Goal: Task Accomplishment & Management: Manage account settings

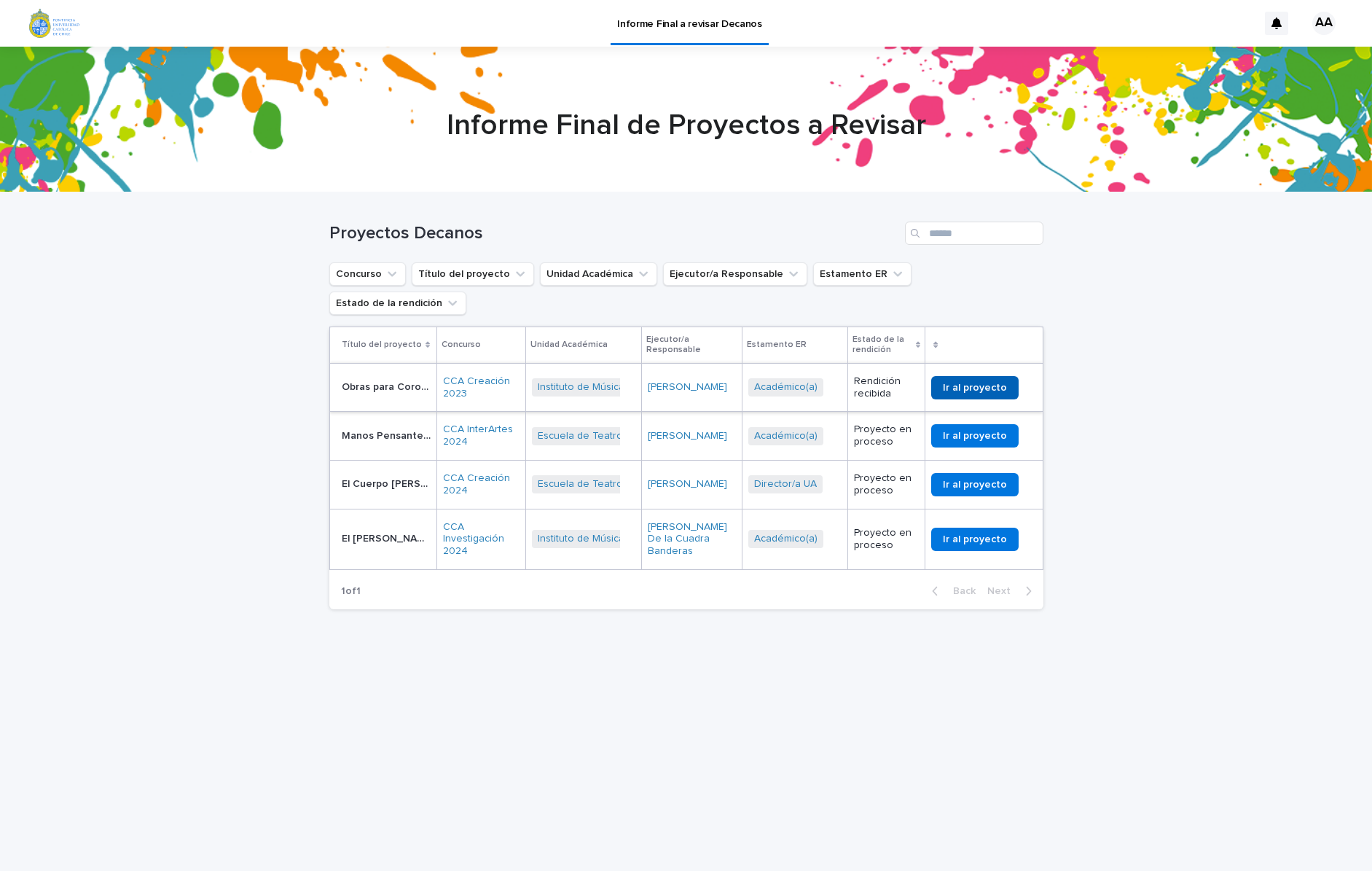
click at [981, 383] on span "Ir al proyecto" at bounding box center [975, 388] width 64 height 10
click at [978, 383] on span "Ir al proyecto" at bounding box center [975, 388] width 64 height 10
click at [1007, 431] on span "Ir al proyecto" at bounding box center [975, 436] width 64 height 10
click at [967, 479] on span "Ir al proyecto" at bounding box center [975, 485] width 64 height 10
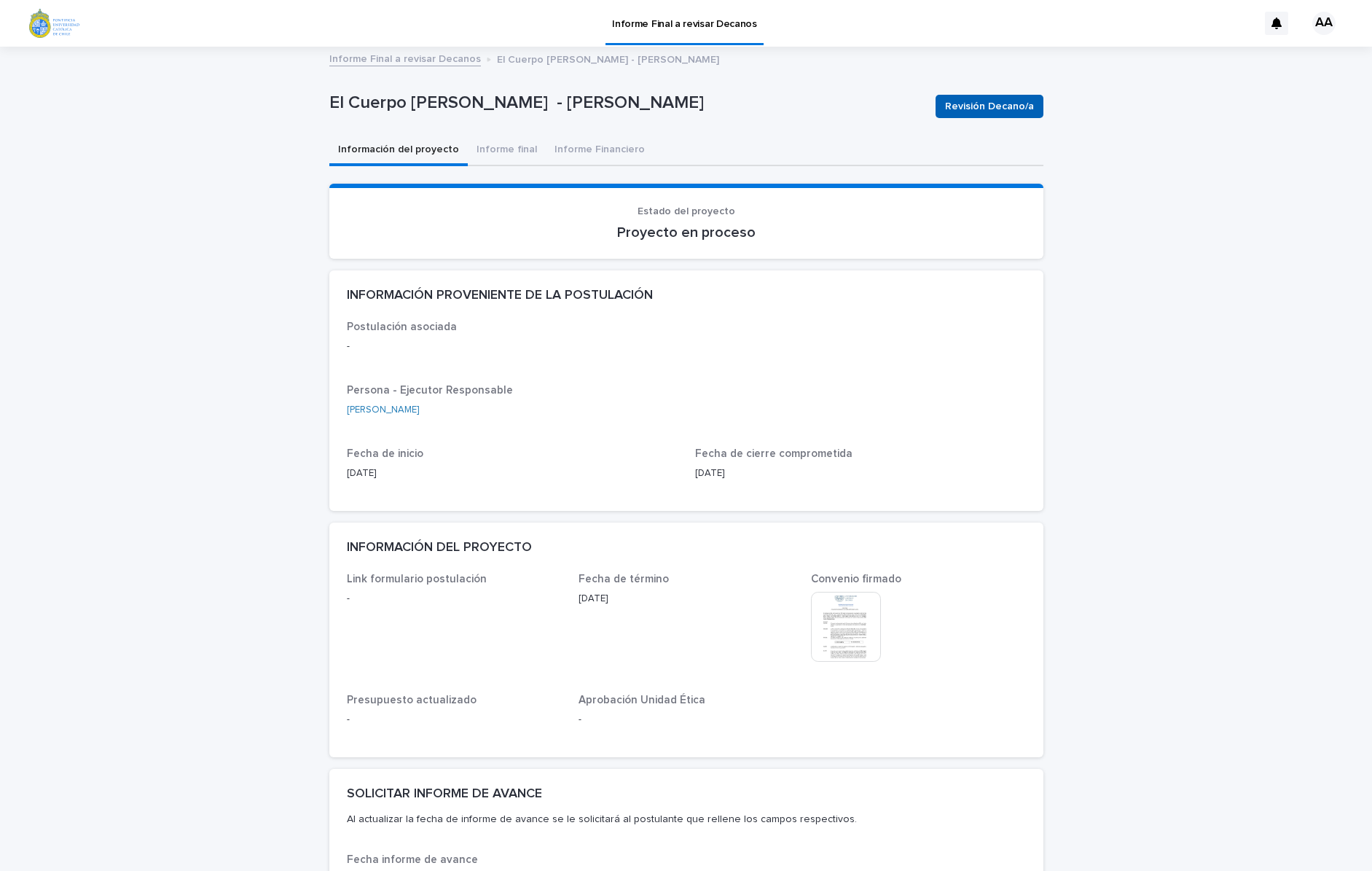
click at [998, 110] on span "Revisión Decano/a" at bounding box center [990, 106] width 89 height 15
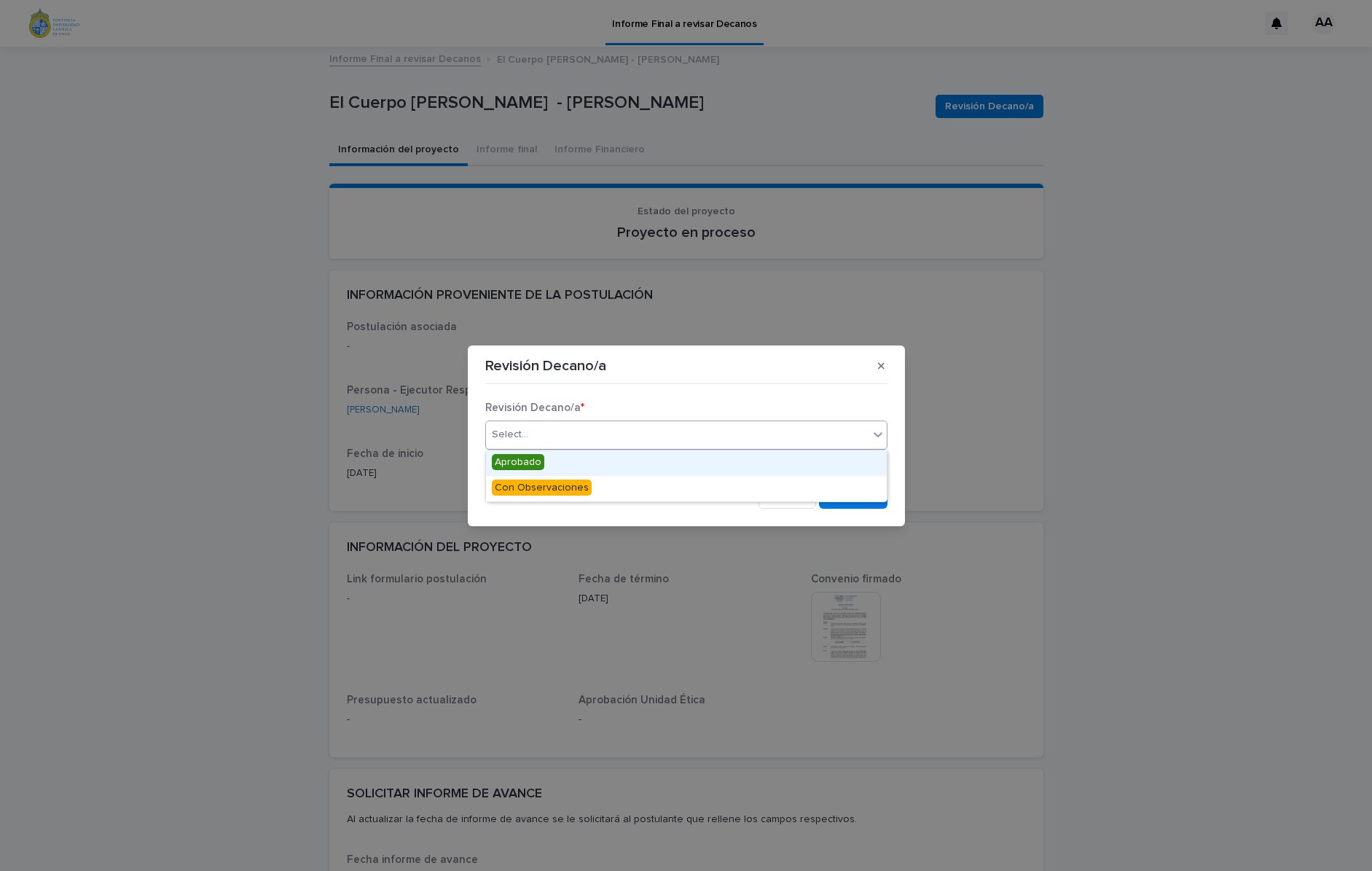
click at [860, 441] on div "Select..." at bounding box center [678, 435] width 383 height 24
click at [807, 459] on div "Aprobado" at bounding box center [686, 463] width 401 height 25
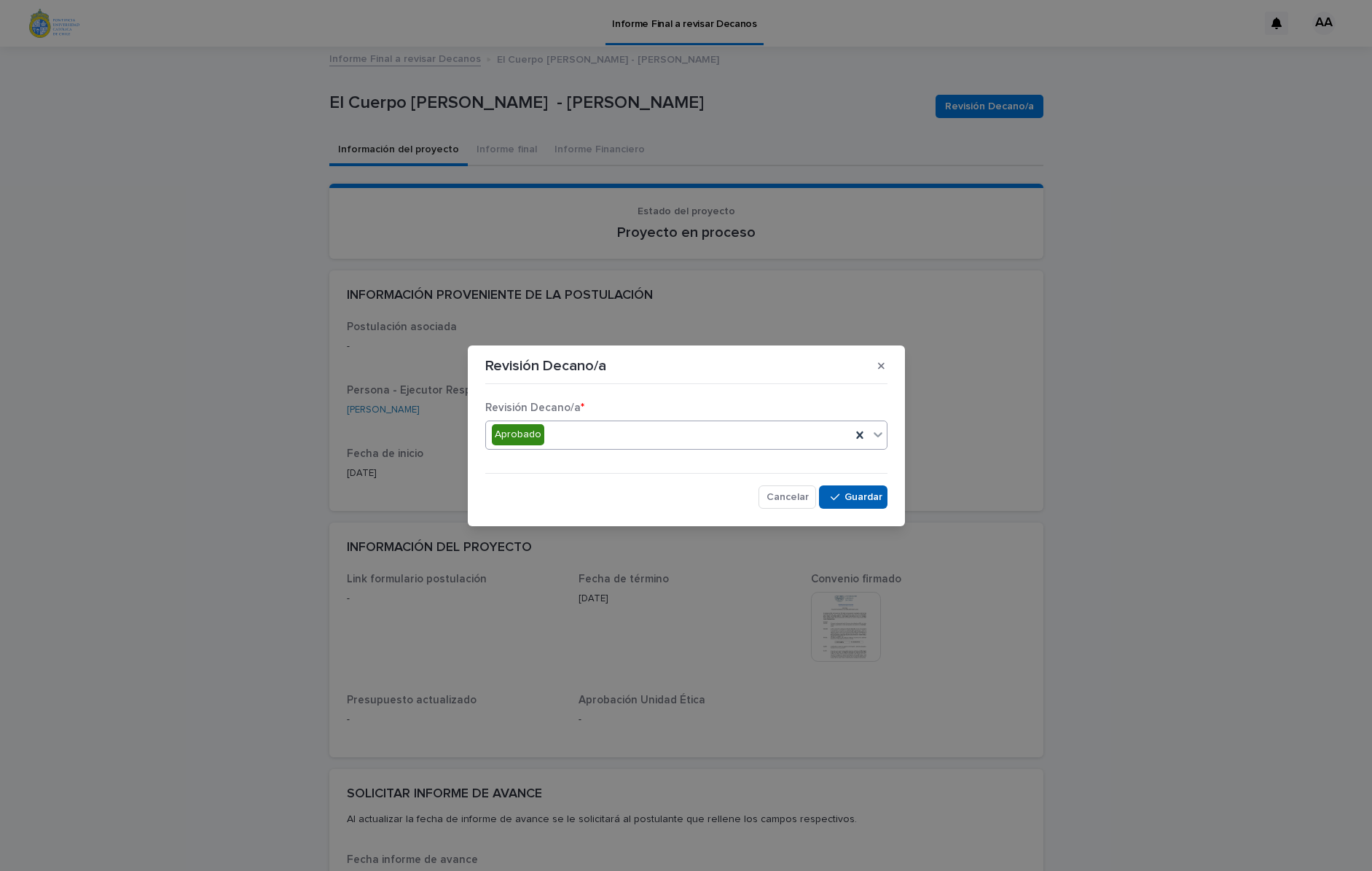
click at [872, 506] on button "Save" at bounding box center [853, 497] width 68 height 23
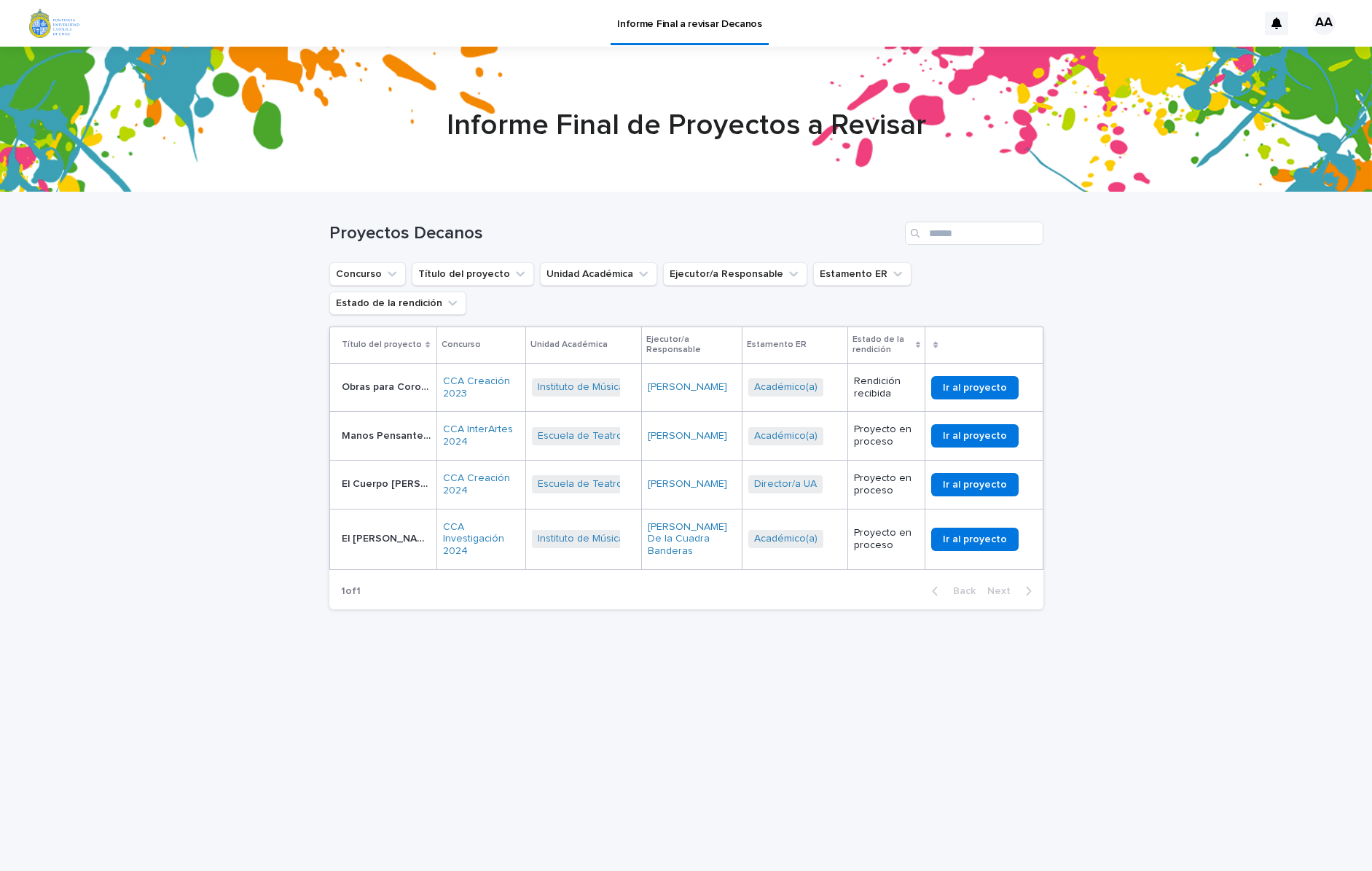
click at [1007, 528] on link "Ir al proyecto" at bounding box center [975, 539] width 88 height 23
click at [965, 383] on span "Ir al proyecto" at bounding box center [975, 388] width 64 height 10
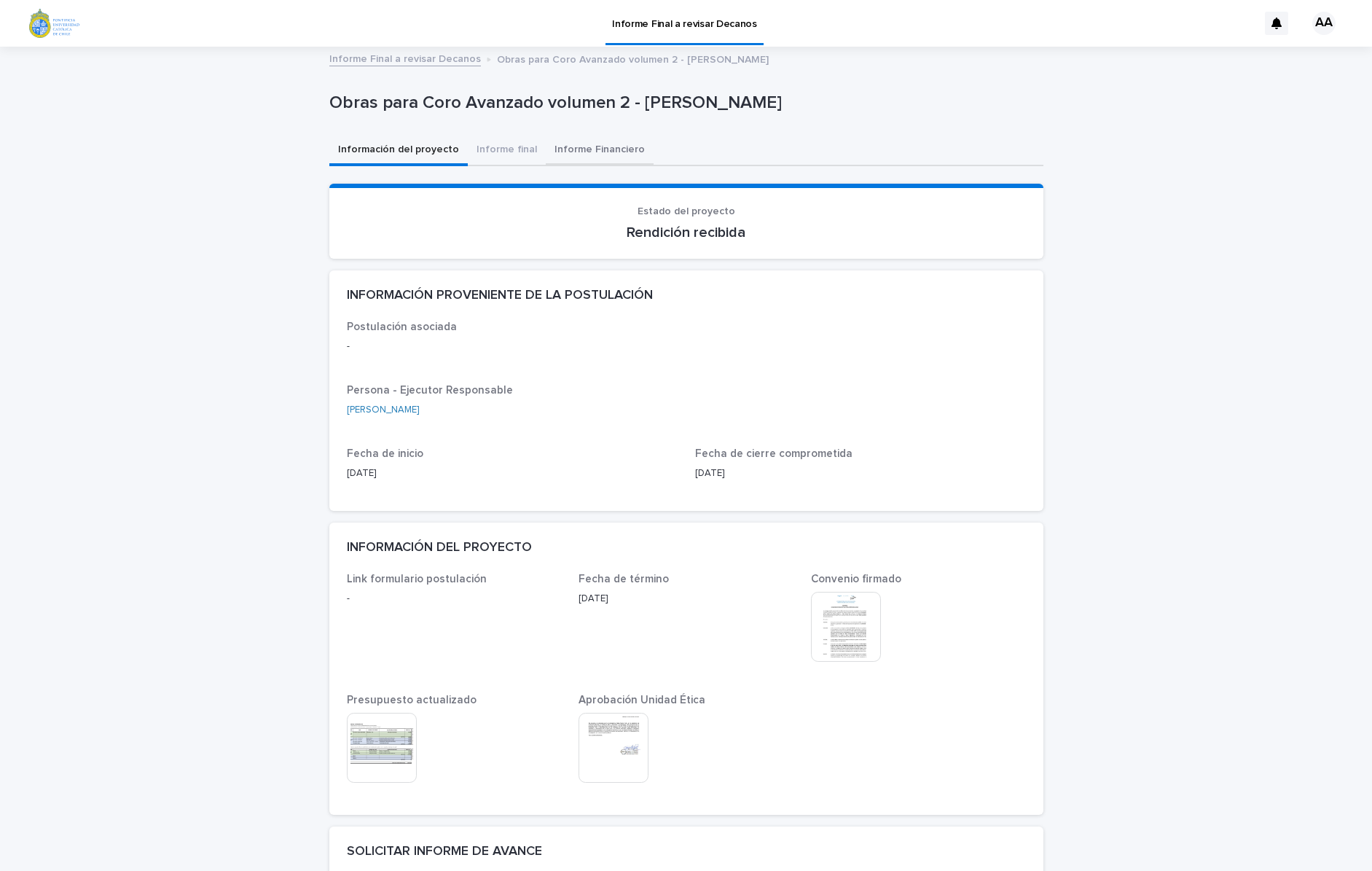
drag, startPoint x: 496, startPoint y: 151, endPoint x: 584, endPoint y: 151, distance: 88.0
click at [495, 151] on button "Informe final" at bounding box center [507, 151] width 78 height 30
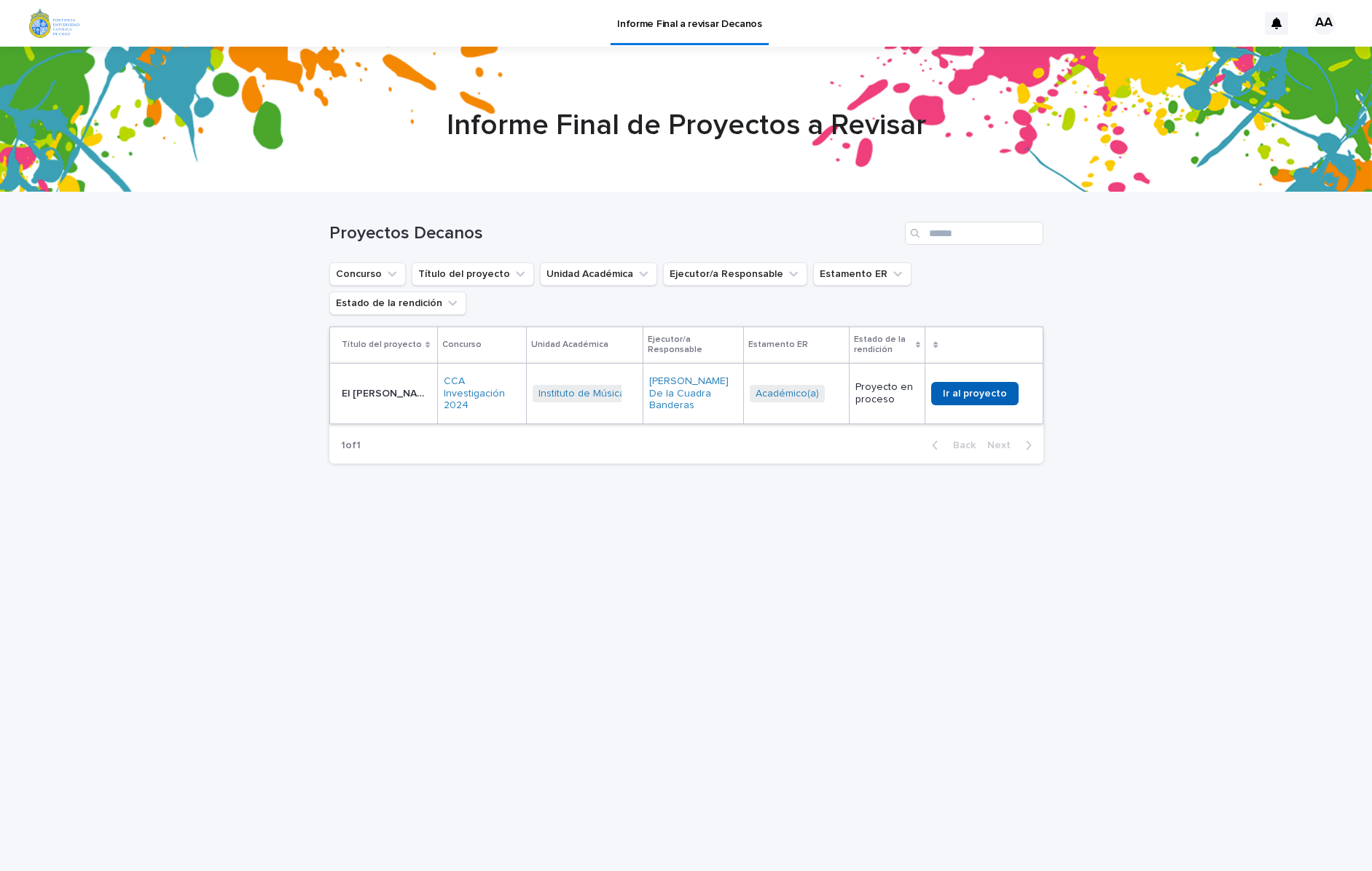
click at [954, 389] on span "Ir al proyecto" at bounding box center [975, 394] width 64 height 10
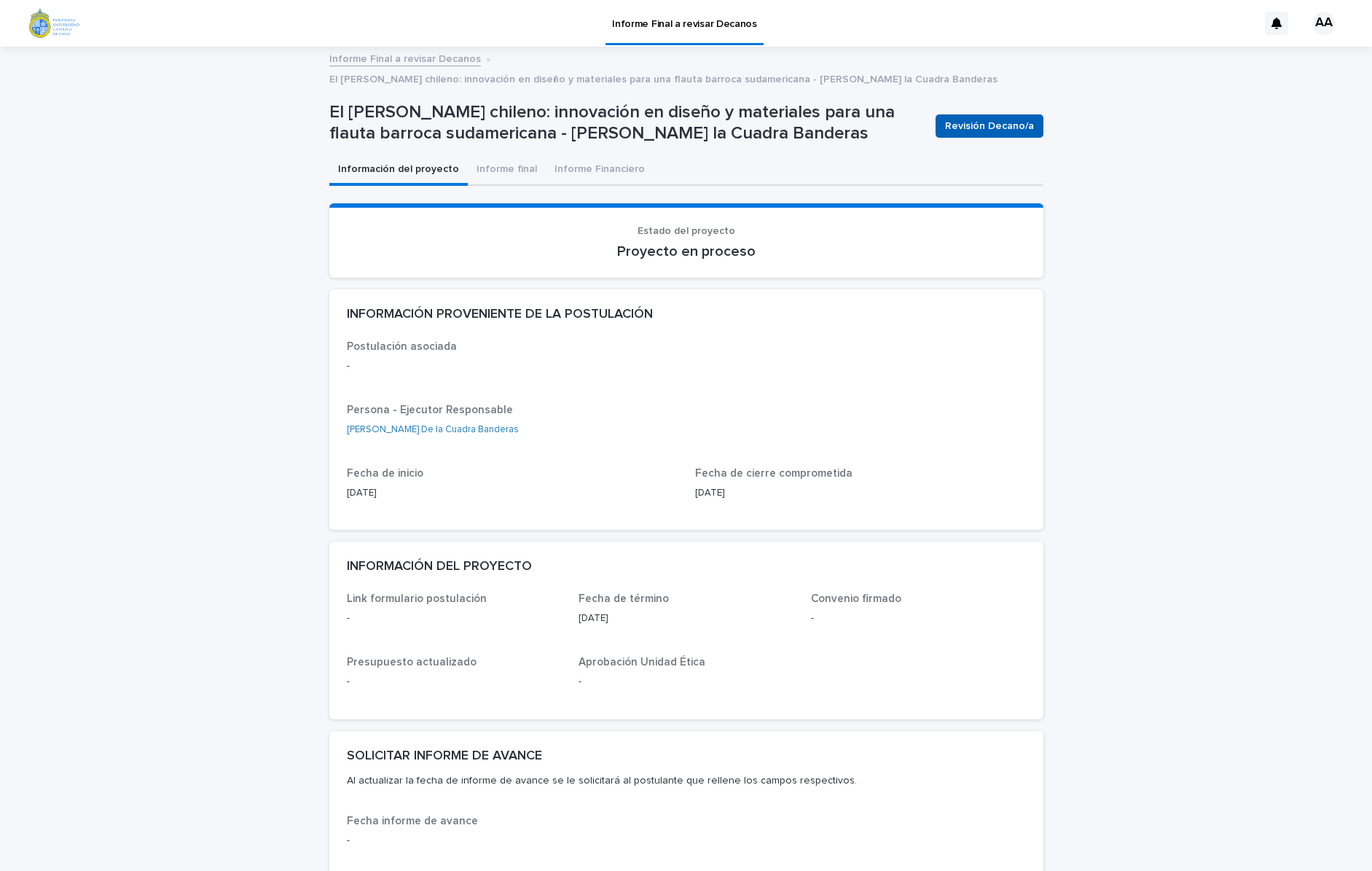
click at [963, 135] on button "Revisión Decano/a" at bounding box center [990, 126] width 108 height 23
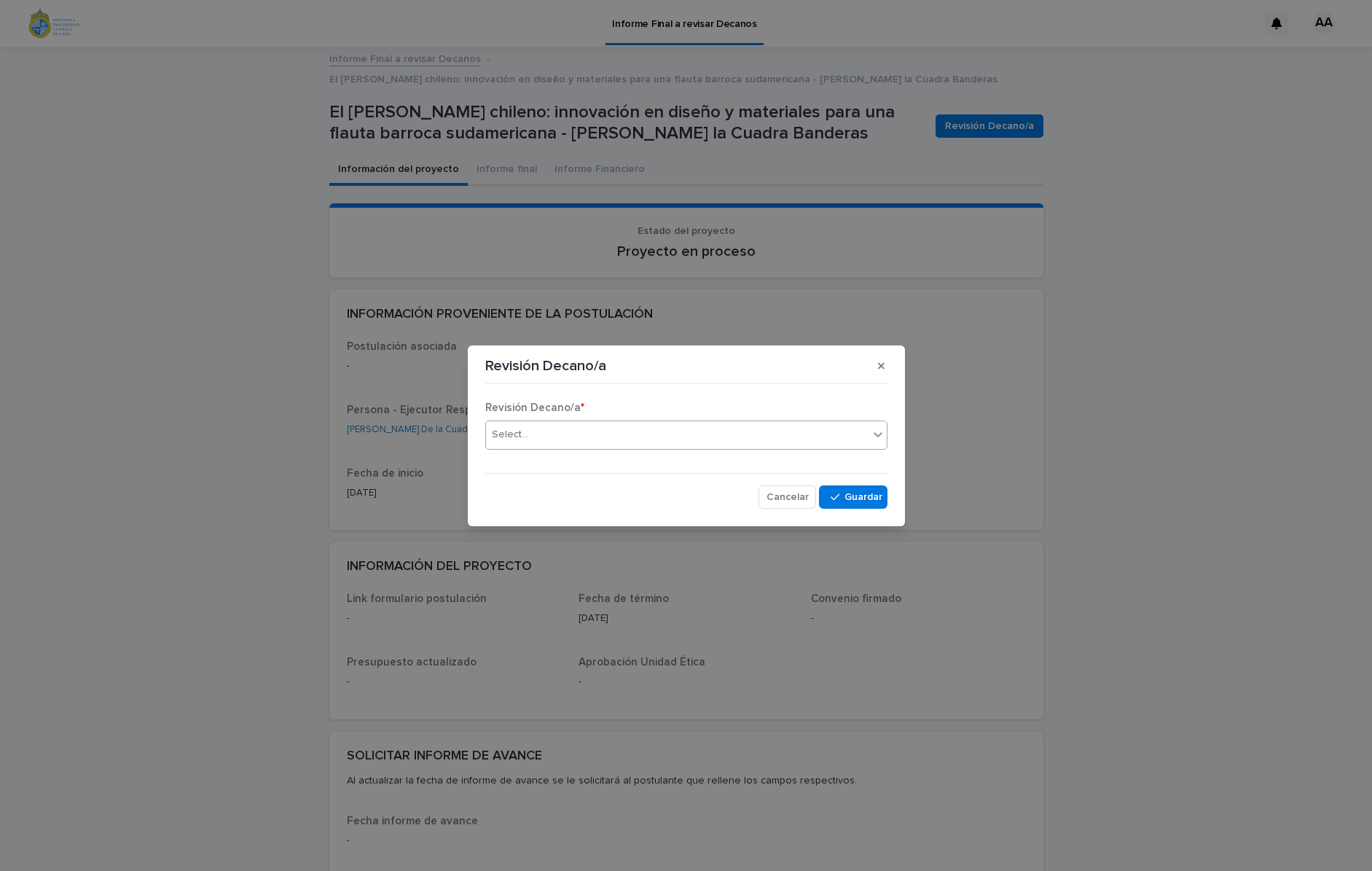
click at [788, 445] on div "Select..." at bounding box center [678, 435] width 383 height 24
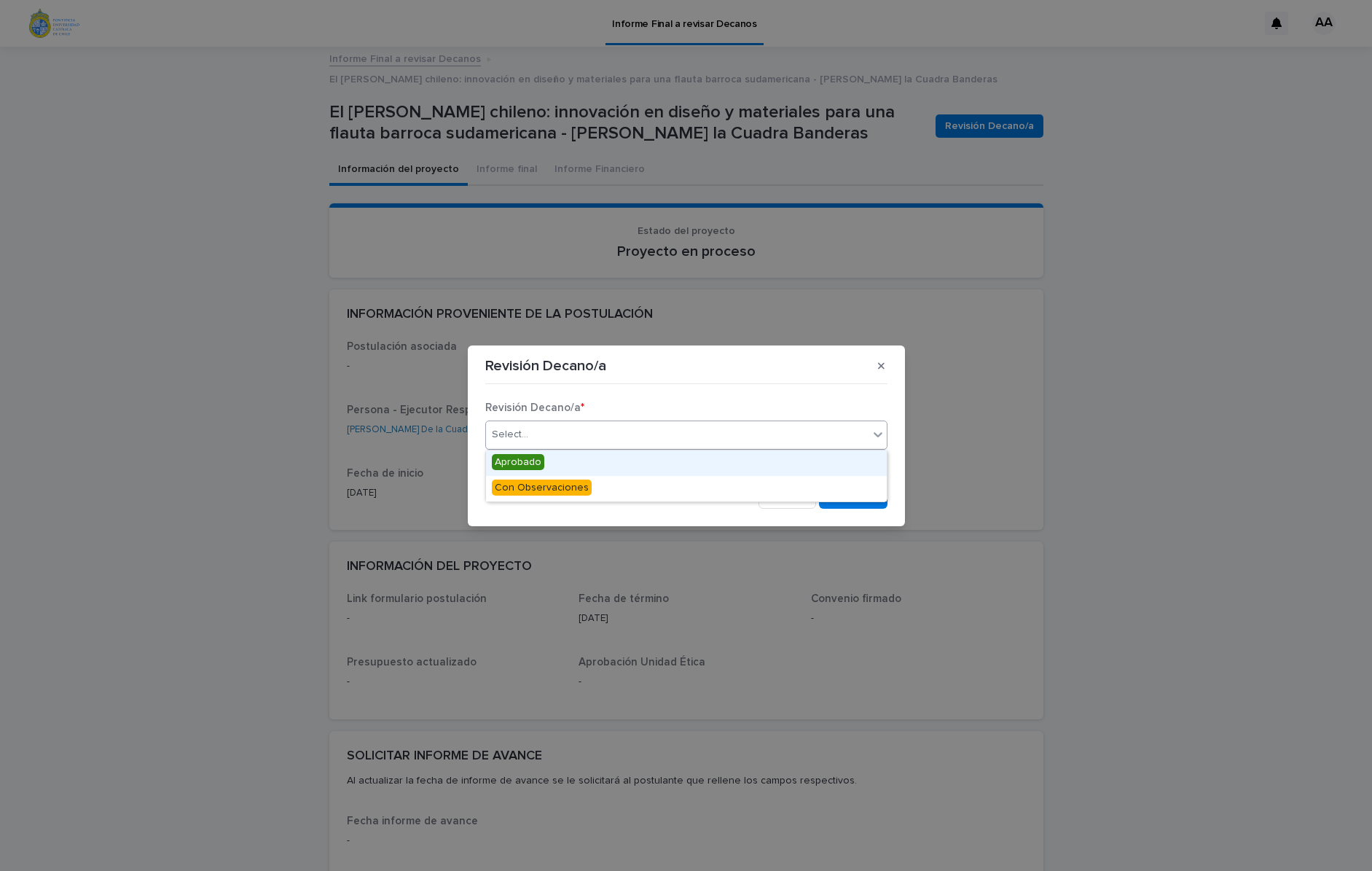
click at [760, 469] on div "Aprobado" at bounding box center [686, 463] width 401 height 25
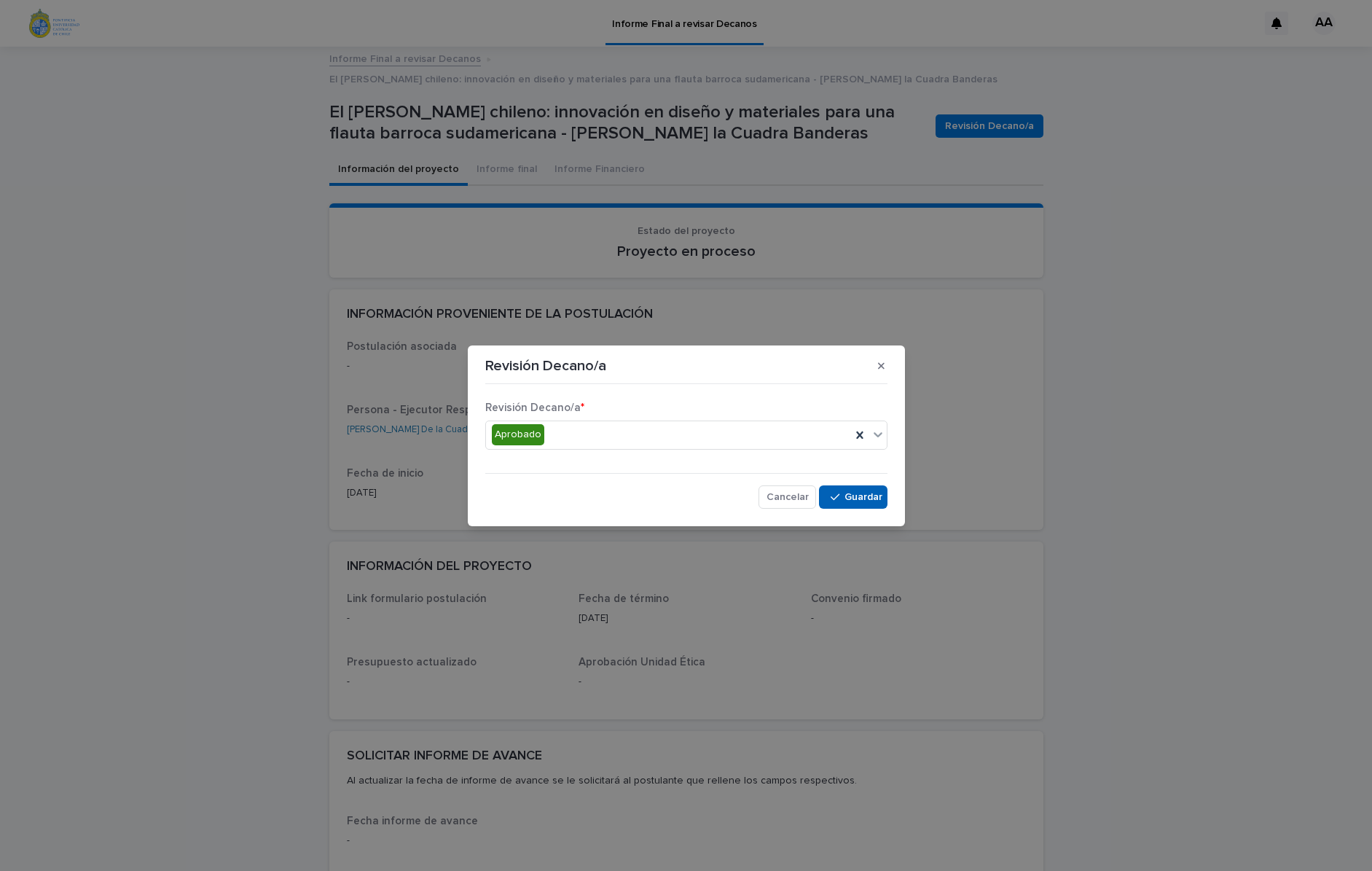
click at [867, 503] on button "Save" at bounding box center [853, 497] width 68 height 23
